Goal: Information Seeking & Learning: Learn about a topic

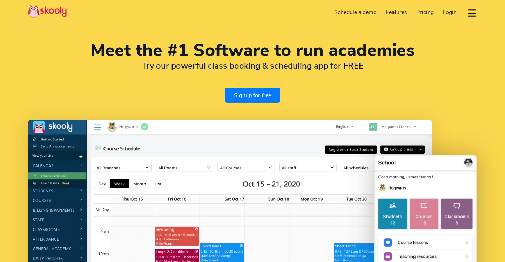
select select "en"
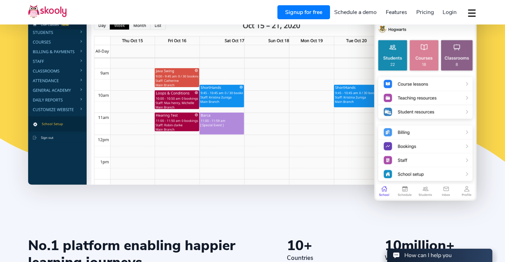
select select "61"
select select "[GEOGRAPHIC_DATA]"
select select "[GEOGRAPHIC_DATA]/[GEOGRAPHIC_DATA]"
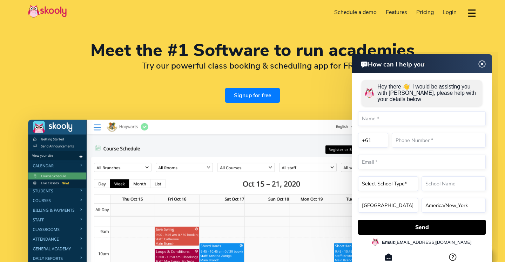
click at [317, 52] on html "How can I help you How can I help you Hey there 👋! I would be assisting you wit…" at bounding box center [397, 52] width 202 height 0
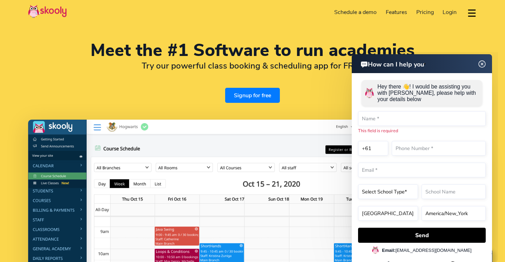
click at [481, 62] on img at bounding box center [481, 64] width 13 height 9
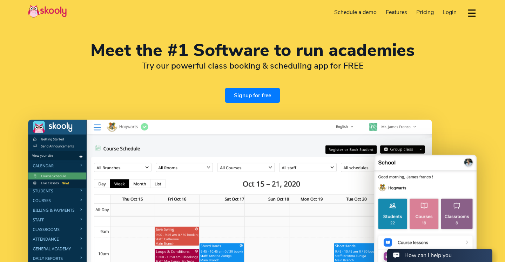
click at [478, 106] on div "Meet the #1 Software to run academies Try our powerful class booking & scheduli…" at bounding box center [252, 195] width 505 height 391
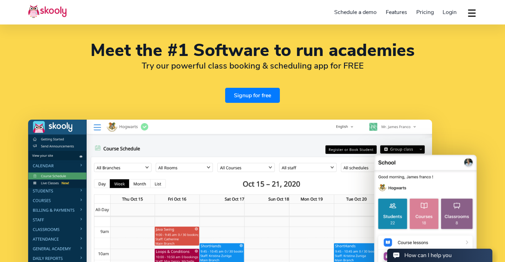
scroll to position [52, 0]
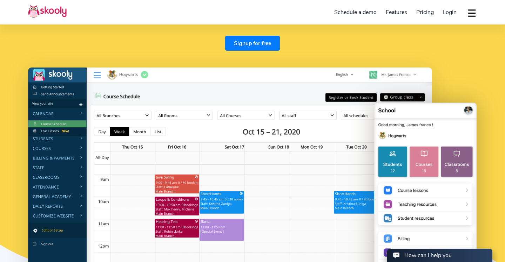
click at [426, 13] on span "Pricing" at bounding box center [425, 12] width 18 height 8
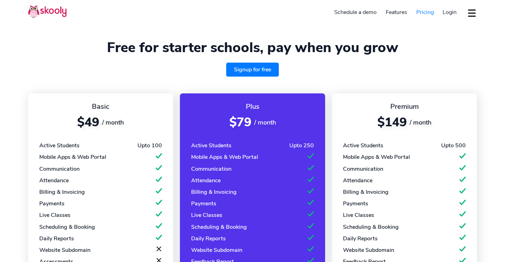
select select "en"
select select "61"
select select "[GEOGRAPHIC_DATA]"
select select "[GEOGRAPHIC_DATA]/[GEOGRAPHIC_DATA]"
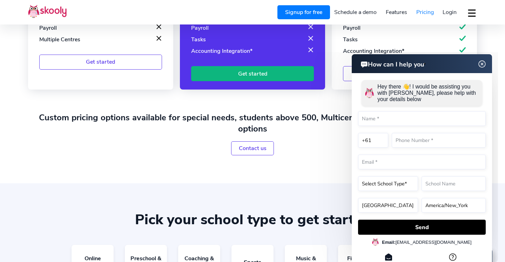
scroll to position [270, 0]
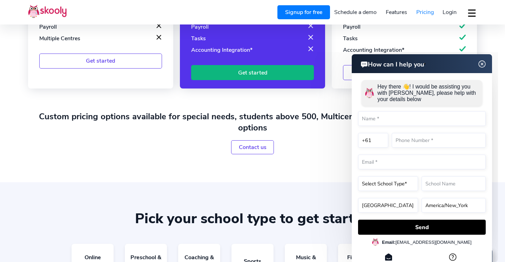
click at [191, 153] on div "Contact us" at bounding box center [252, 148] width 449 height 14
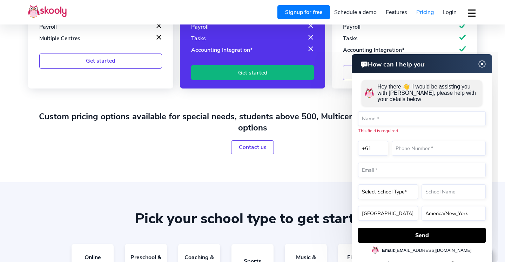
click at [191, 153] on div "Contact us" at bounding box center [252, 148] width 449 height 14
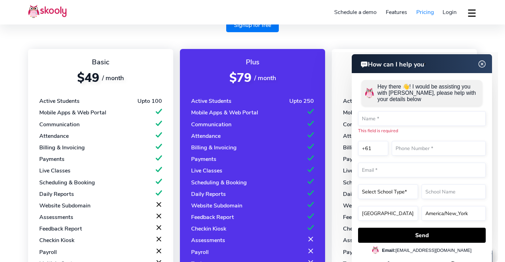
scroll to position [47, 0]
